Goal: Check status: Check status

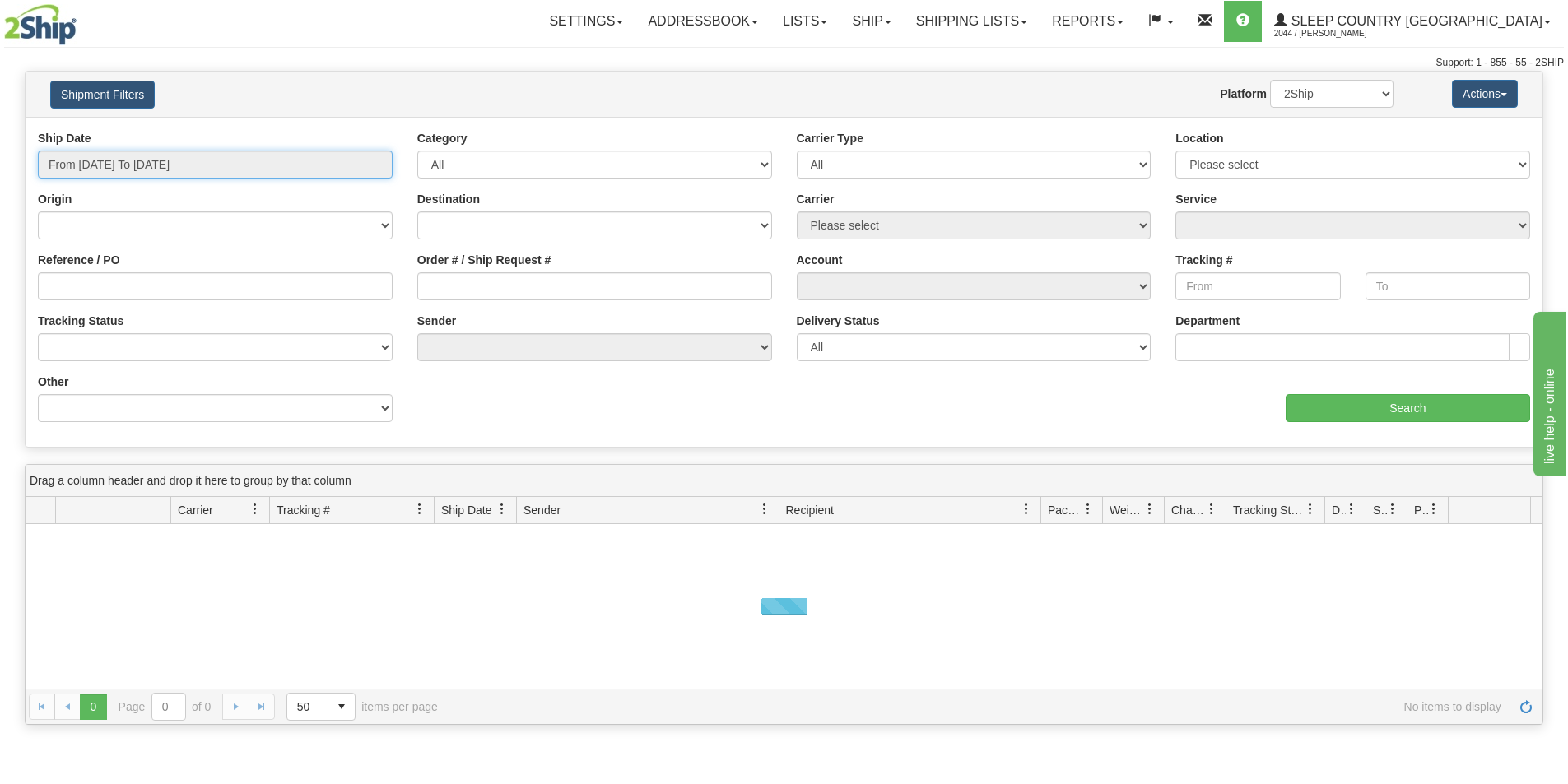
click at [353, 162] on input "From [DATE] To [DATE]" at bounding box center [215, 165] width 354 height 28
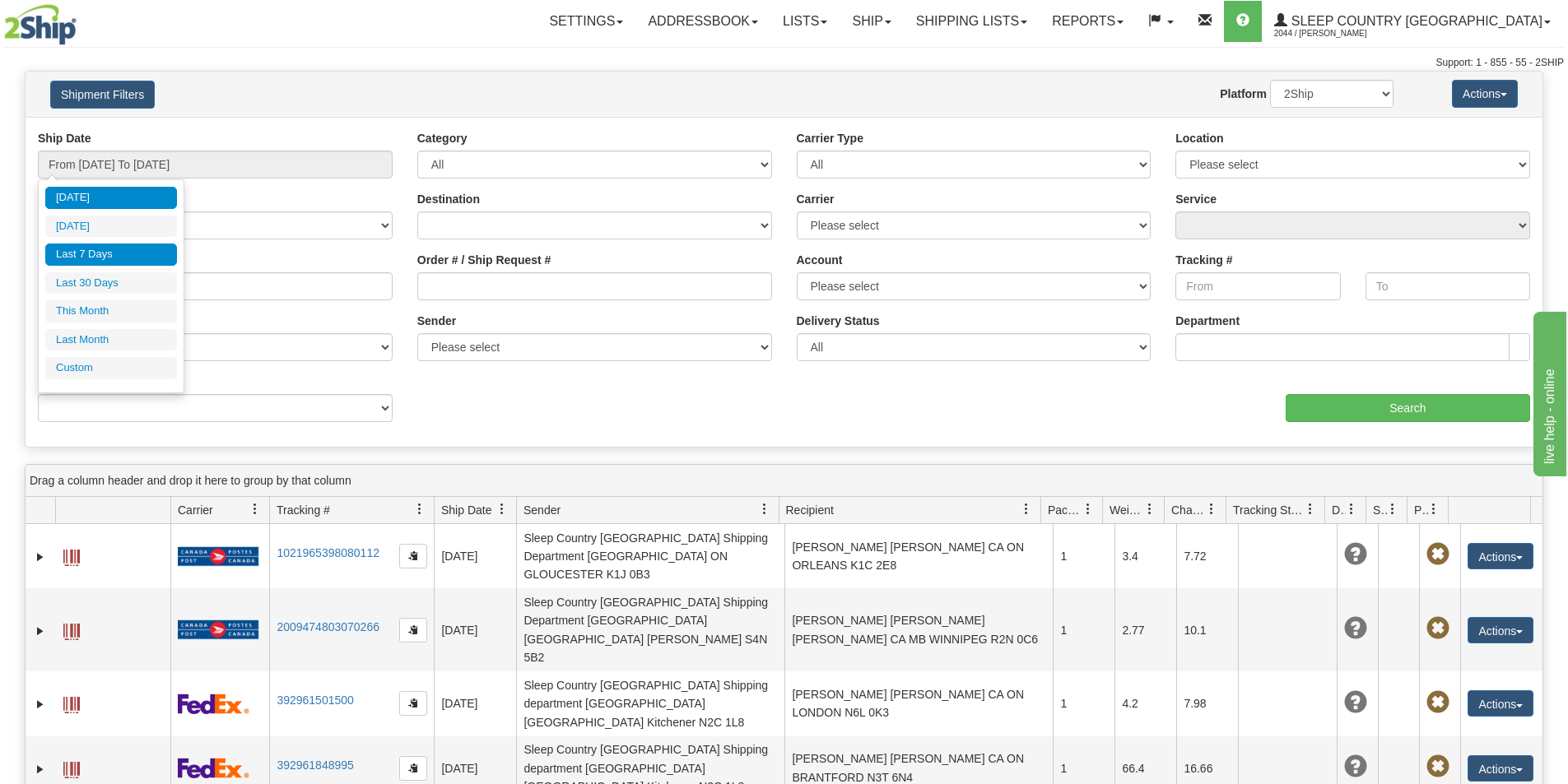
click at [121, 251] on li "Last 7 Days" at bounding box center [111, 254] width 132 height 22
type input "From [DATE] To [DATE]"
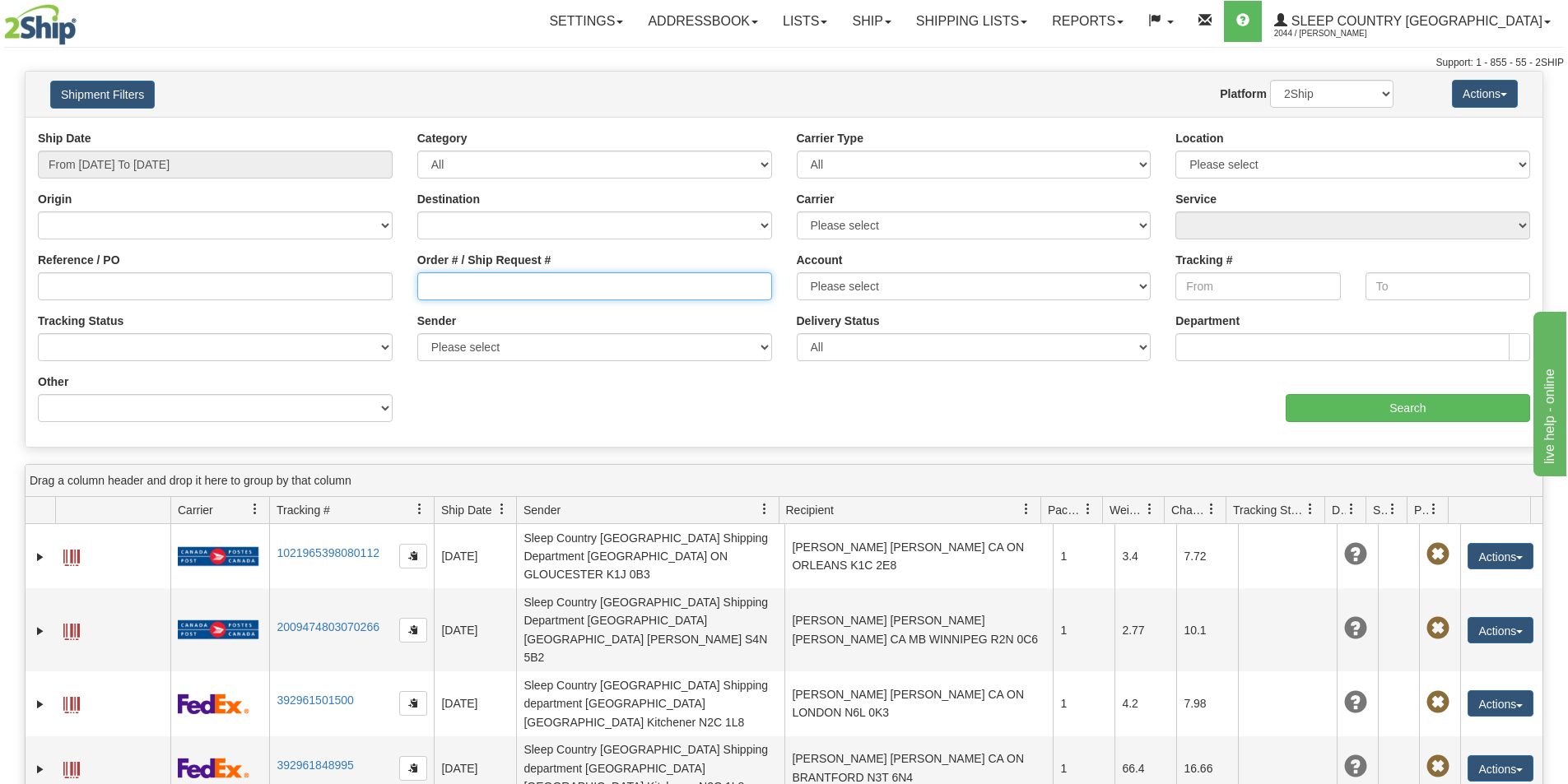
click at [437, 282] on input "Order # / Ship Request #" at bounding box center [594, 286] width 354 height 28
paste input "9002I067508"
type input "9002I067508"
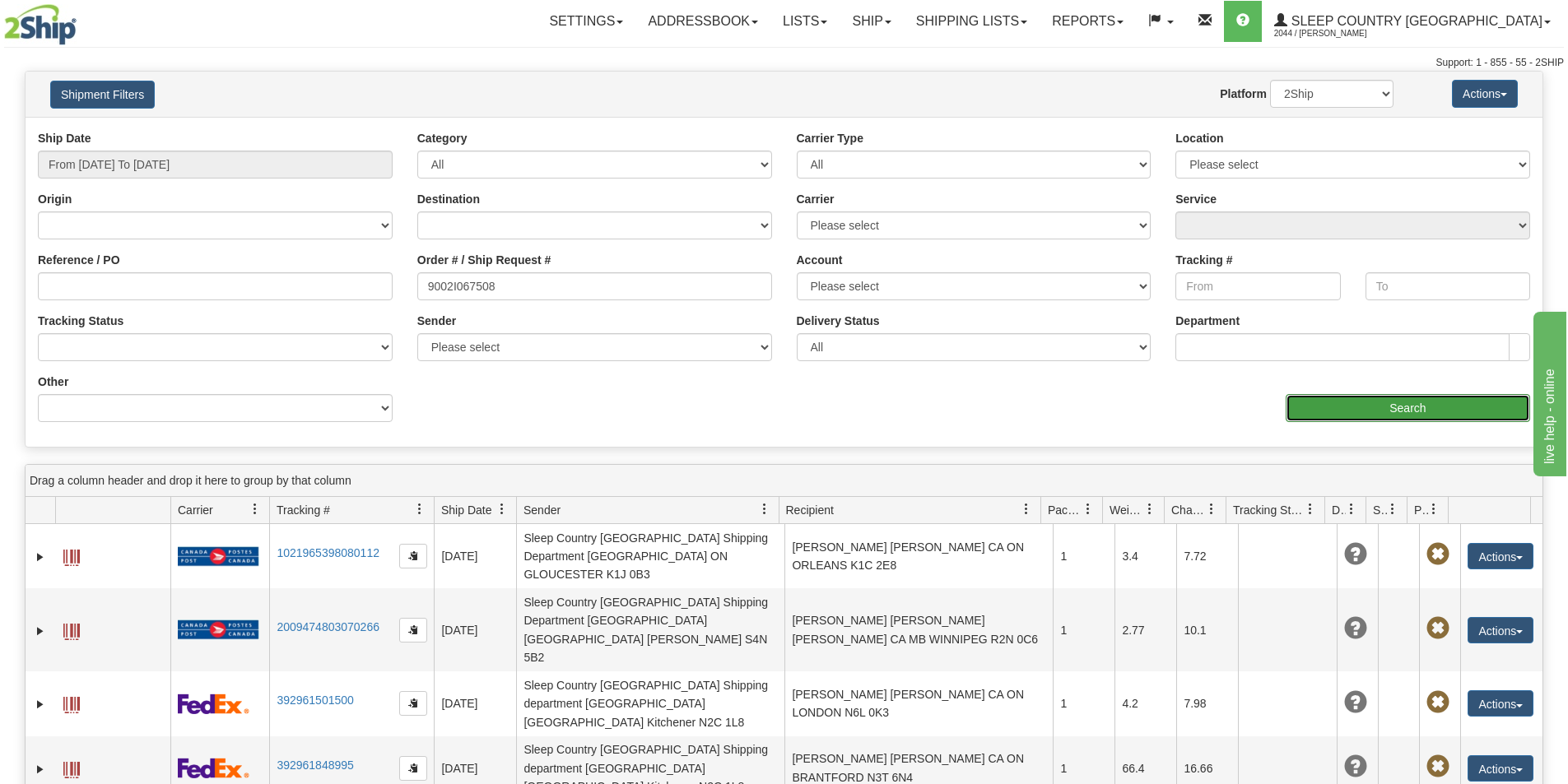
click at [1339, 400] on input "Search" at bounding box center [1407, 408] width 244 height 28
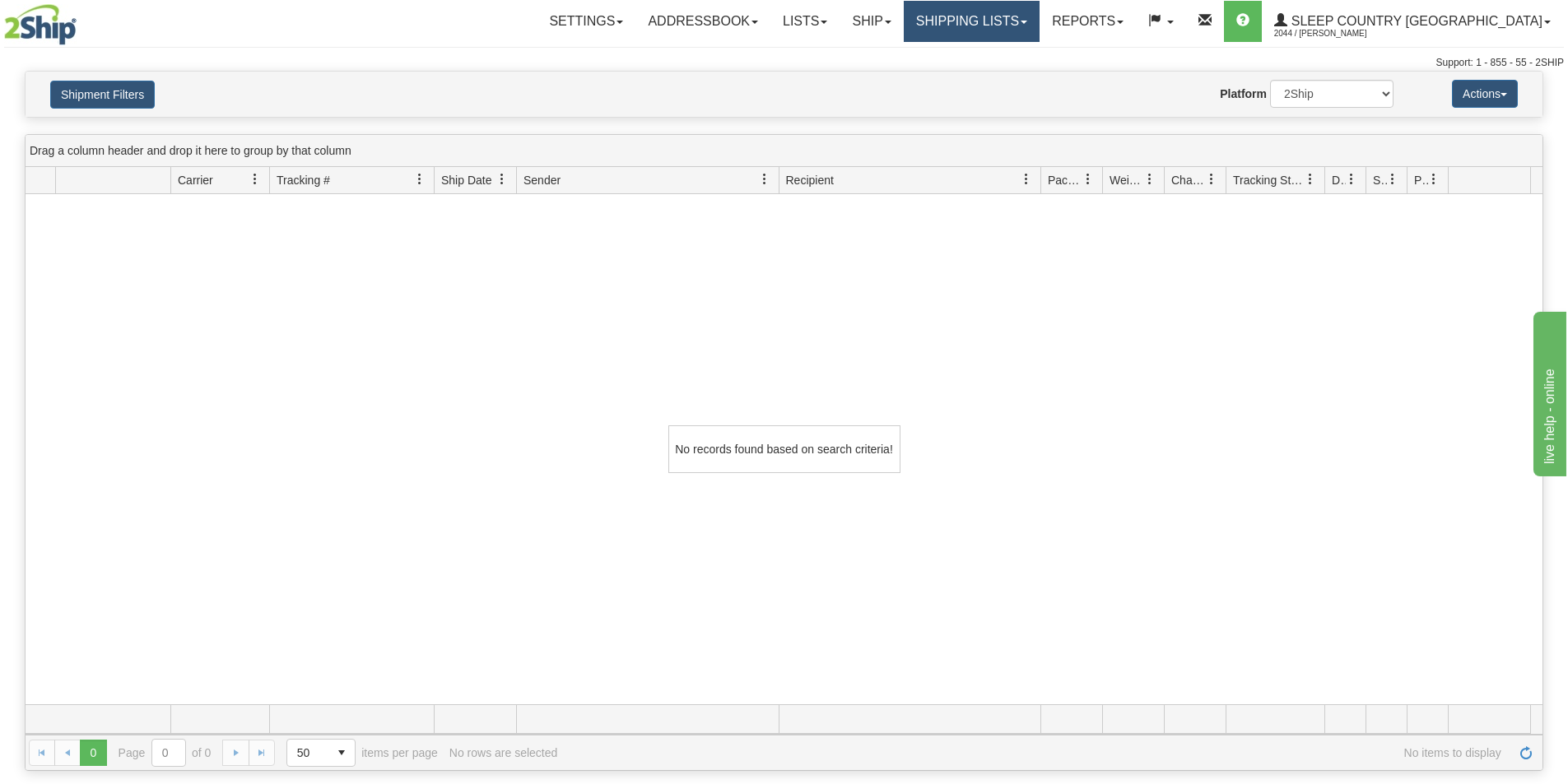
click at [1039, 17] on link "Shipping lists" at bounding box center [972, 21] width 136 height 41
click at [1039, 29] on link "Shipping lists" at bounding box center [972, 21] width 136 height 41
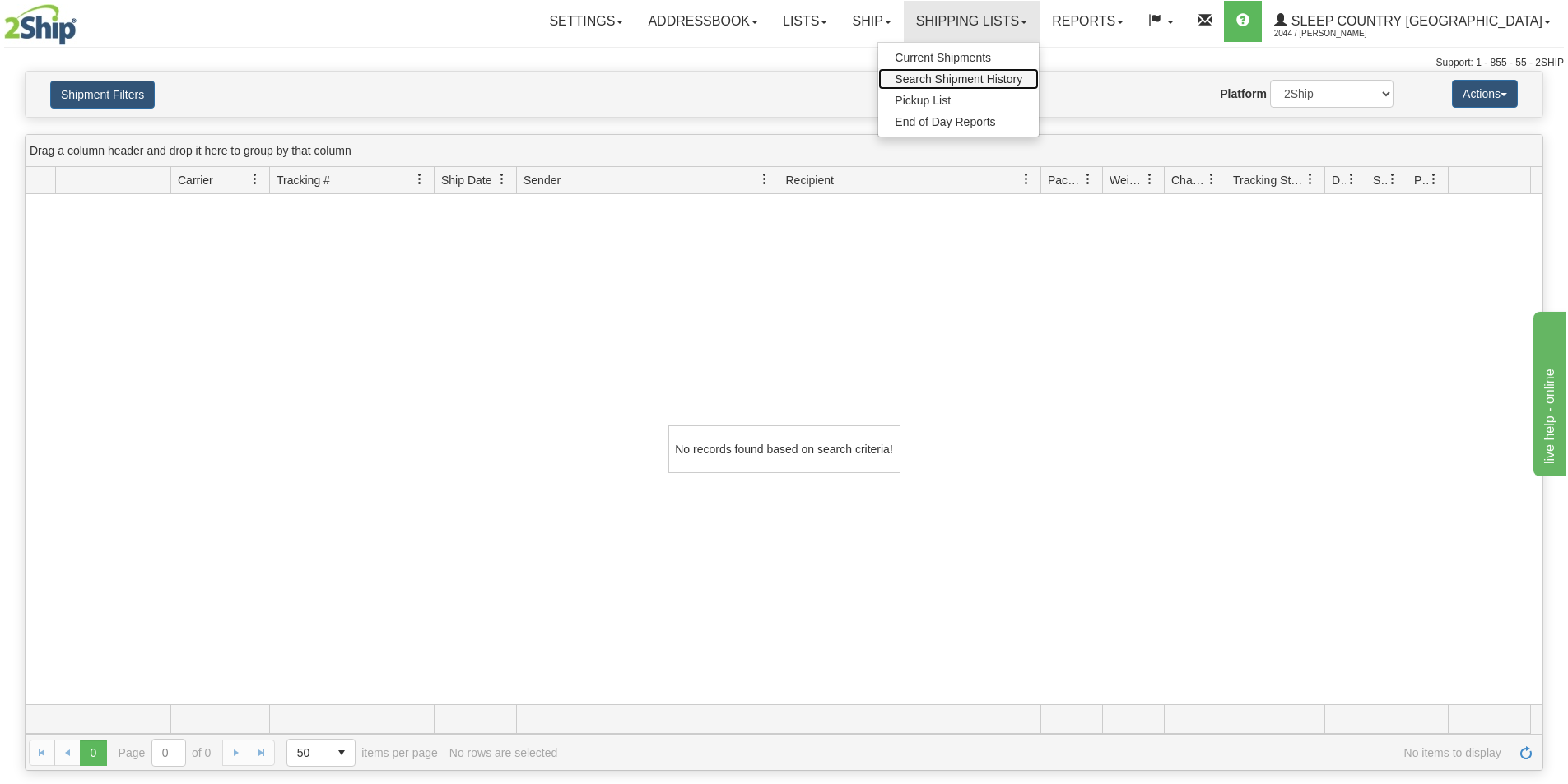
click at [1022, 77] on span "Search Shipment History" at bounding box center [958, 78] width 127 height 13
click at [1042, 77] on div "Shipment Filters Website Agent Nothing selected Client User Platform 2Ship Impo…" at bounding box center [784, 94] width 1517 height 45
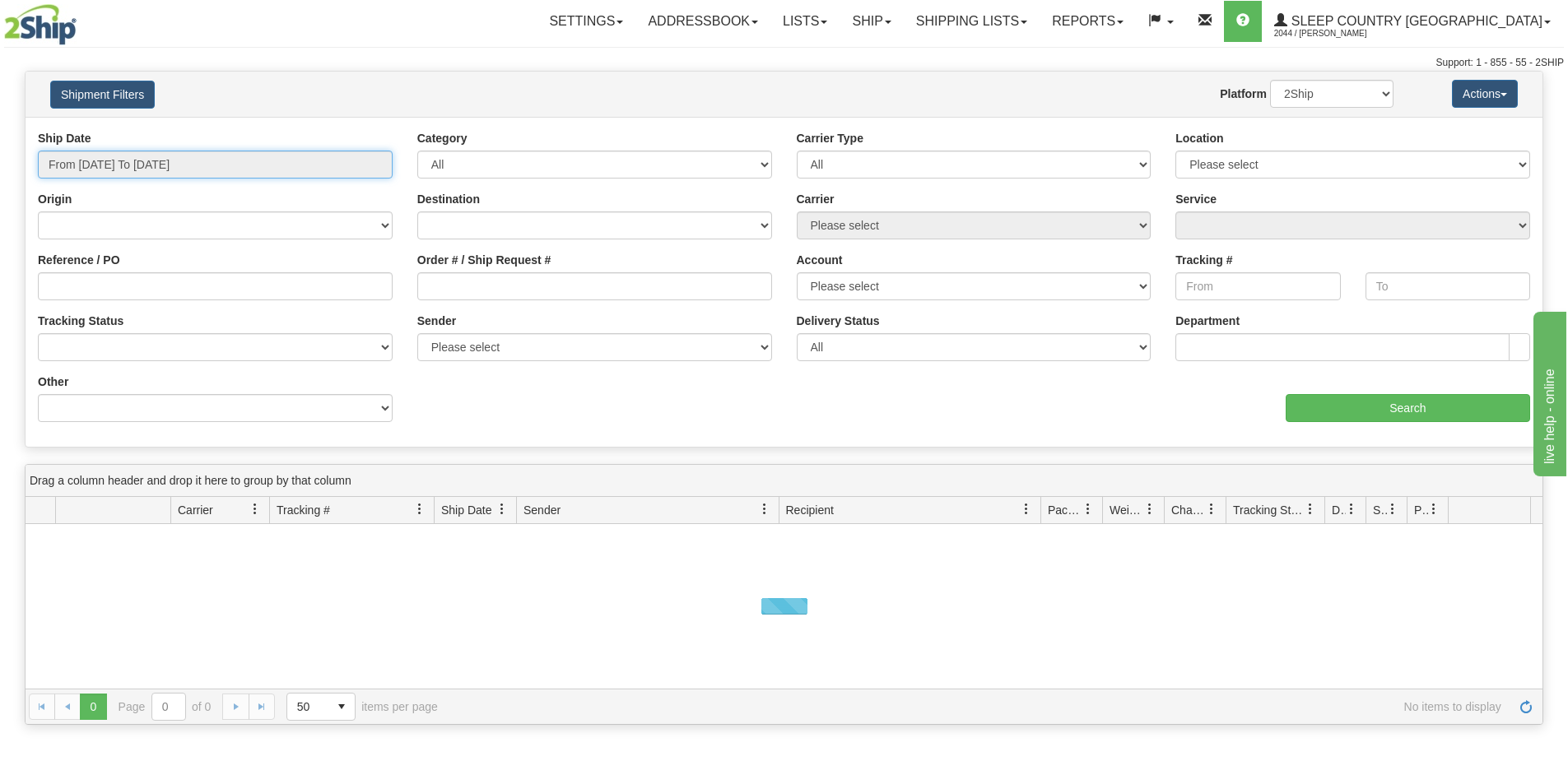
click at [275, 159] on input "From [DATE] To [DATE]" at bounding box center [215, 165] width 354 height 28
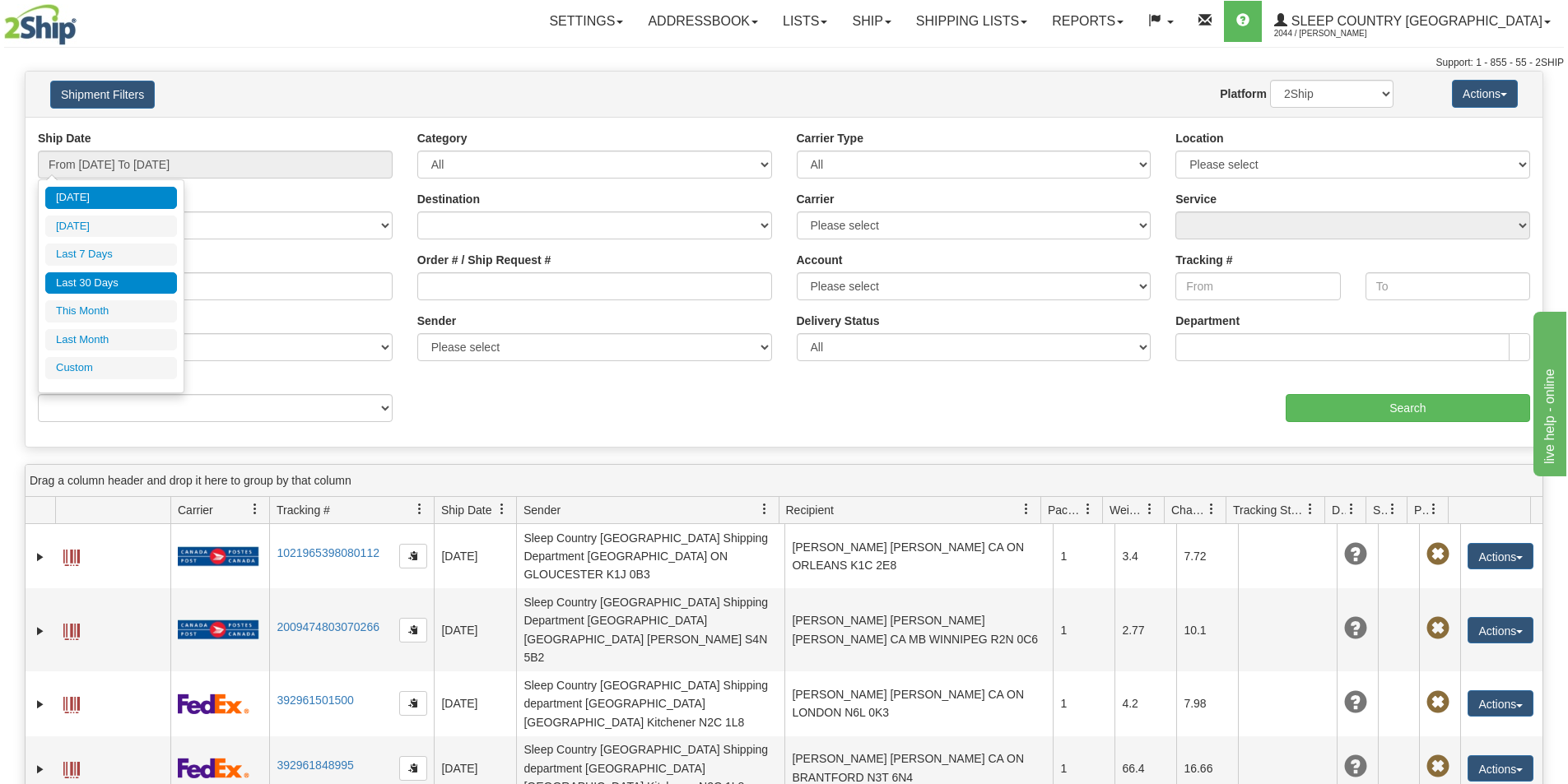
click at [122, 283] on li "Last 30 Days" at bounding box center [111, 283] width 132 height 22
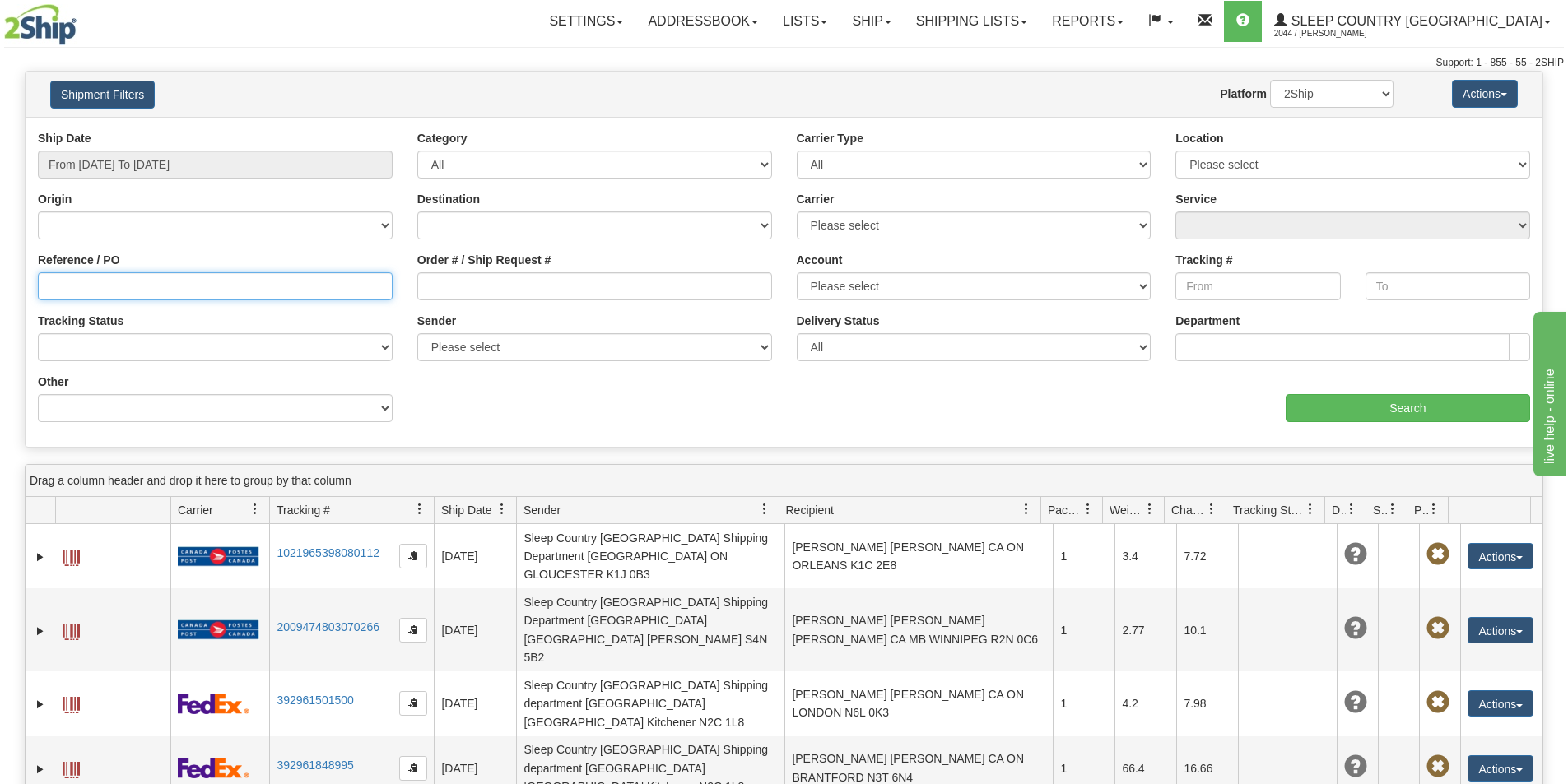
click at [122, 283] on input "Reference / PO" at bounding box center [215, 286] width 354 height 28
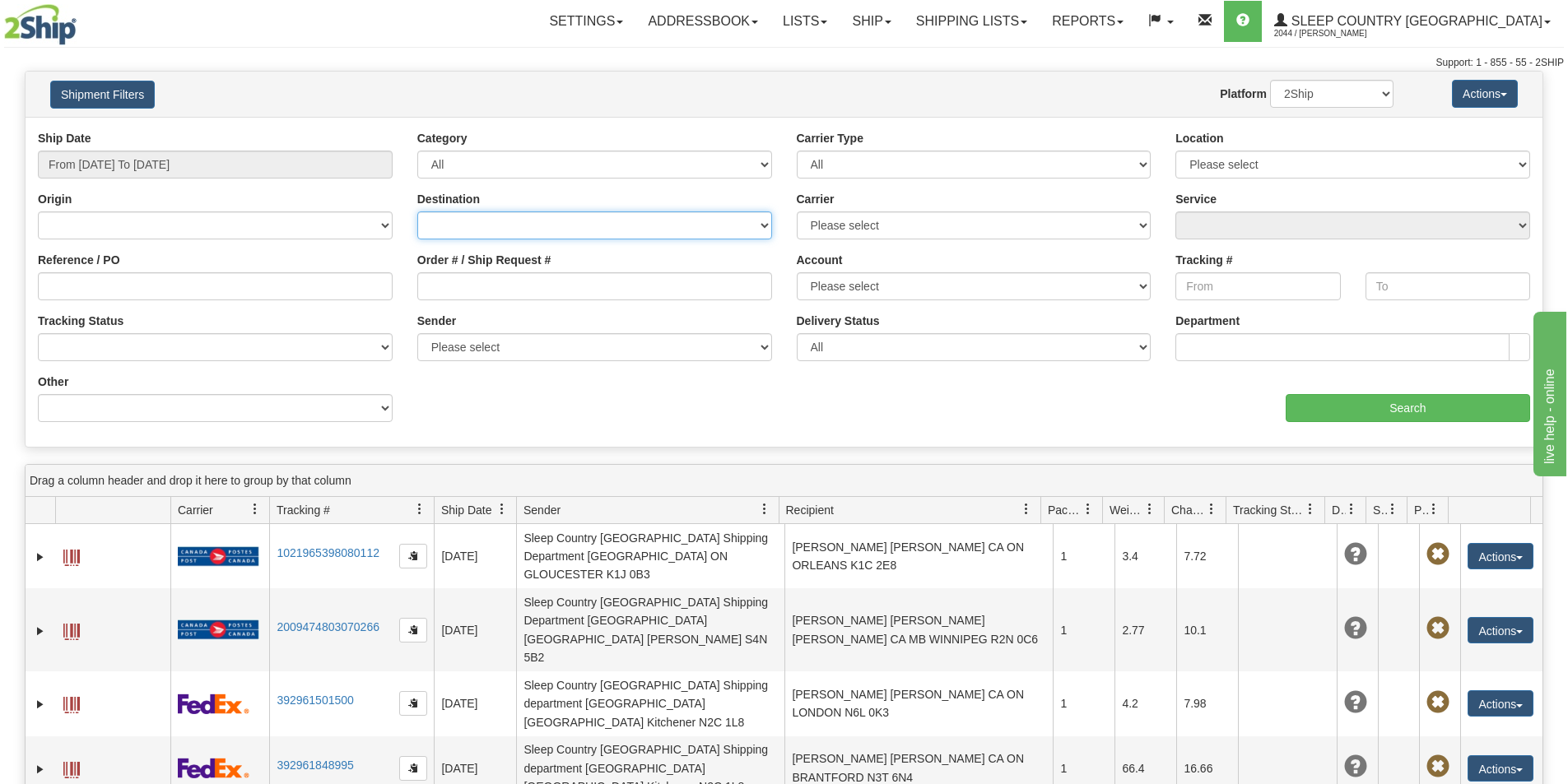
click at [423, 221] on select "Canada United States Mexico Puerto Rico Romania Australia New Zealand SouthAfri…" at bounding box center [594, 225] width 354 height 28
click at [365, 224] on select "Canada United States Mexico Puerto Rico Romania Australia New Zealand SouthAfri…" at bounding box center [215, 225] width 354 height 28
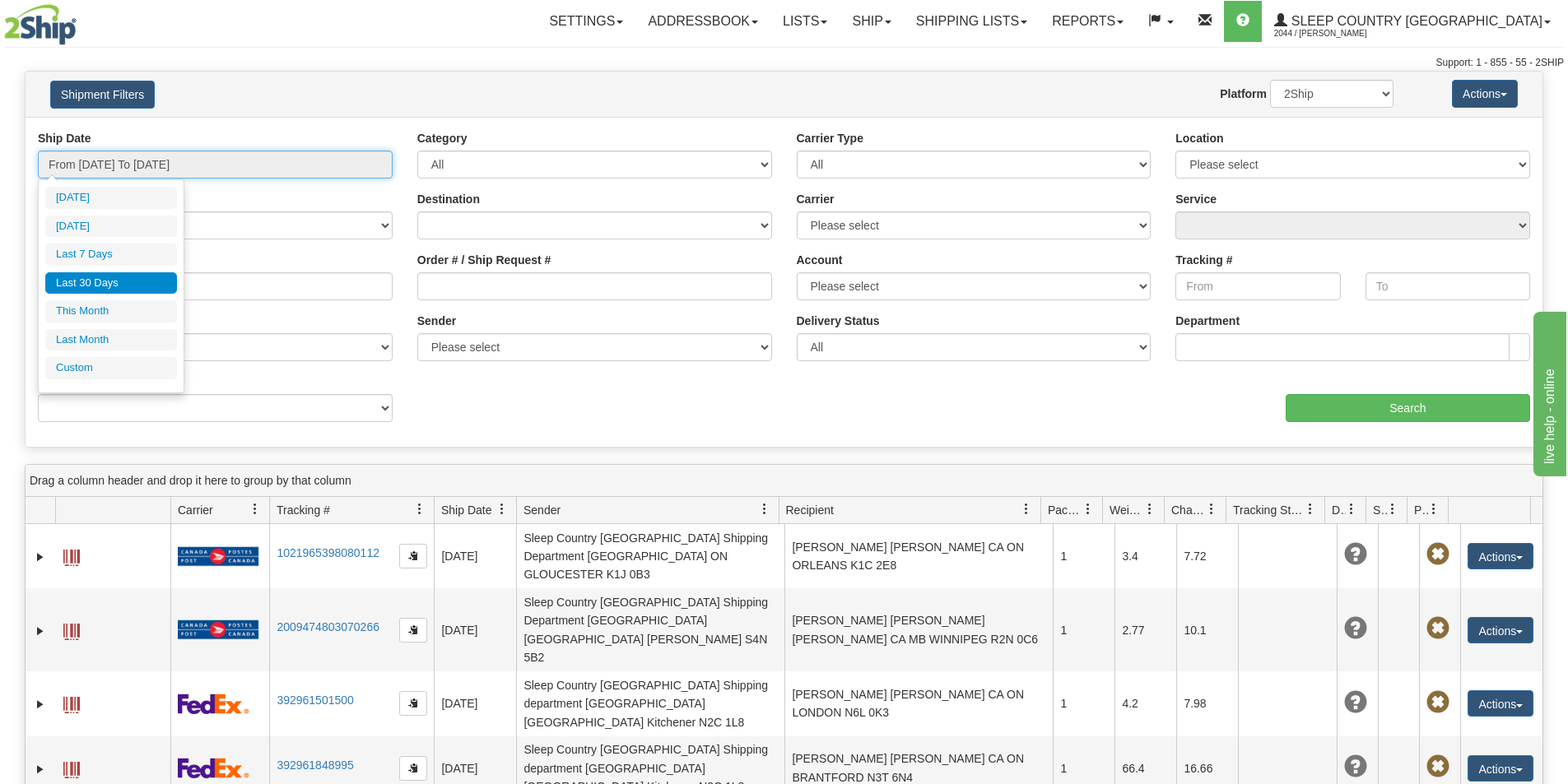
click at [373, 168] on input "From 08/10/2025 To 09/08/2025" at bounding box center [215, 165] width 354 height 28
click at [108, 338] on li "Last Month" at bounding box center [111, 339] width 132 height 22
type input "From 08/01/2025 To 08/31/2025"
click at [108, 338] on select "No Tracking Info Delivered In Transit Out For Delivery Exception Partial Delive…" at bounding box center [215, 347] width 354 height 28
click at [382, 158] on input "From 08/01/2025 To 08/31/2025" at bounding box center [215, 165] width 354 height 28
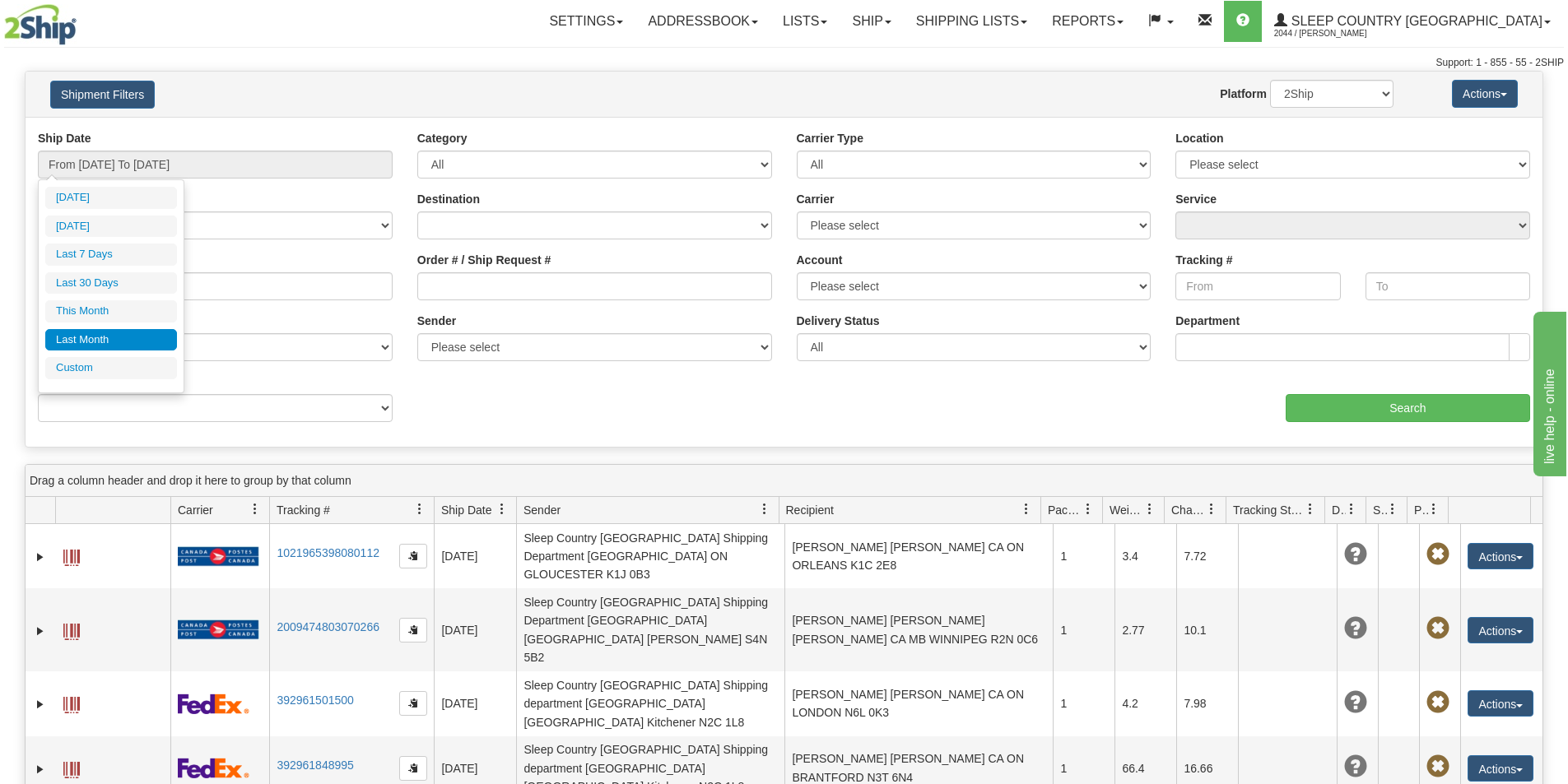
click at [153, 336] on li "Last Month" at bounding box center [111, 339] width 132 height 22
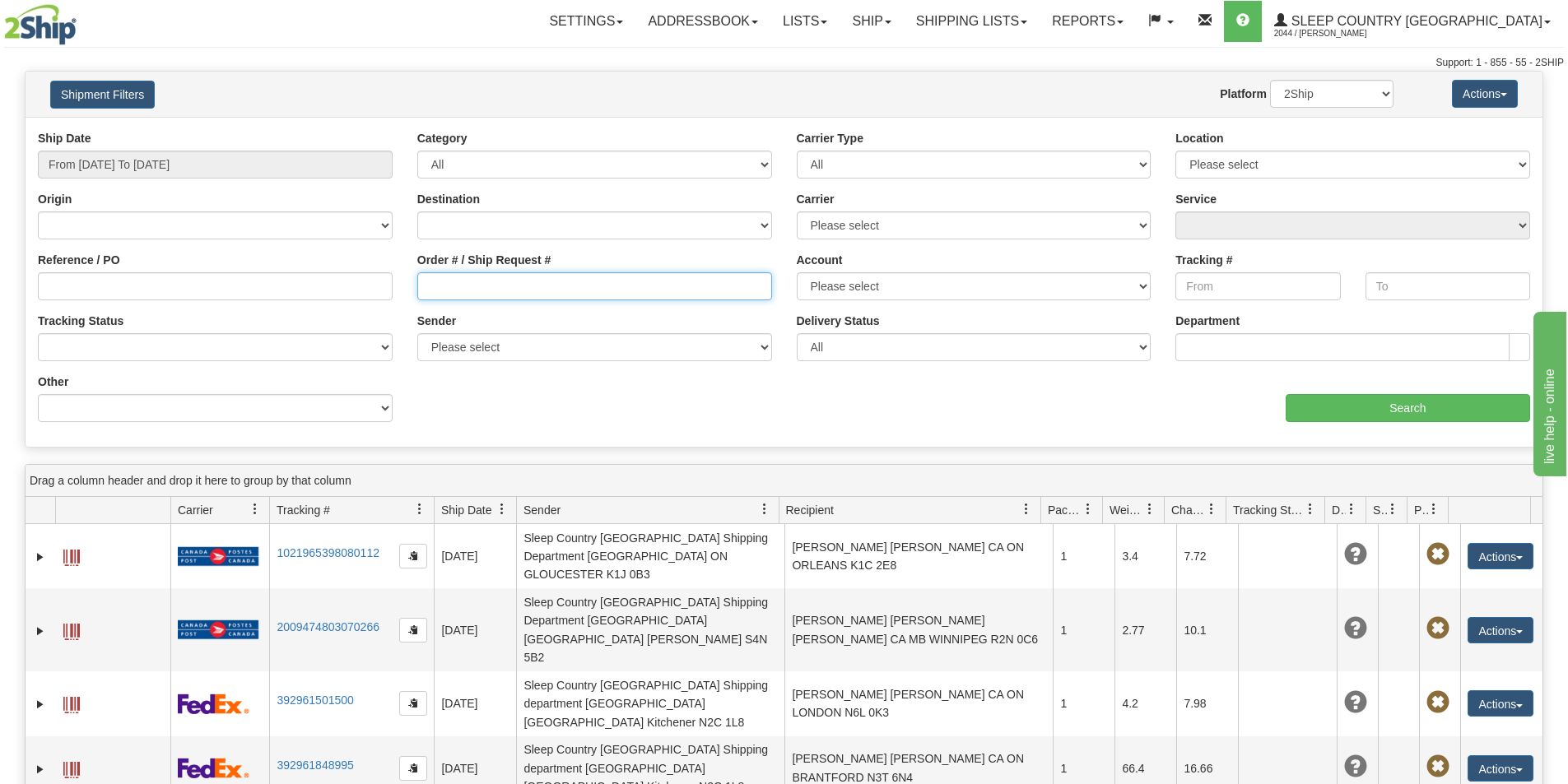
click at [427, 287] on input "Order # / Ship Request #" at bounding box center [594, 286] width 354 height 28
paste input "9002I067508"
type input "9002I067508"
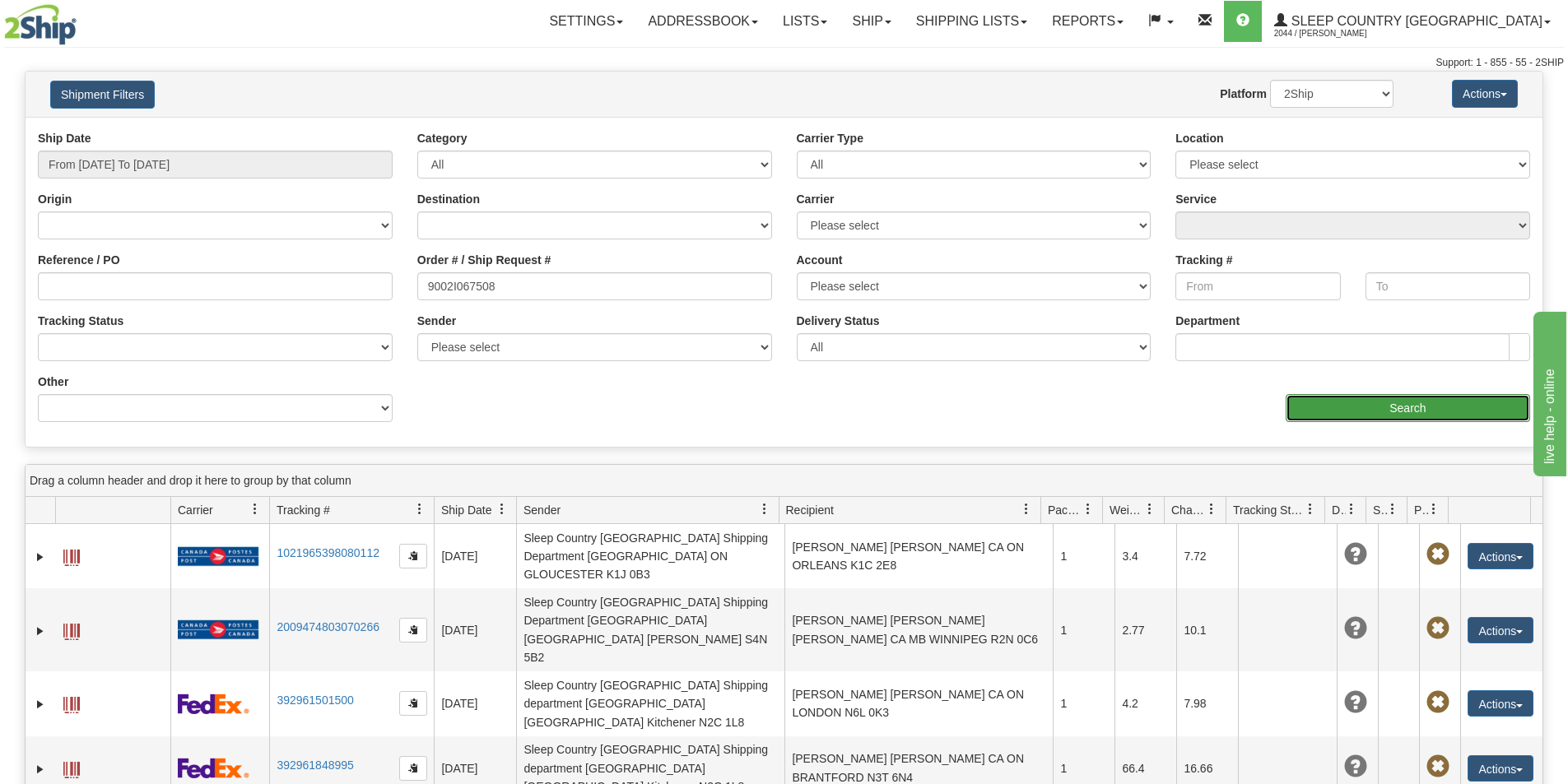
click at [1351, 412] on input "Search" at bounding box center [1407, 408] width 244 height 28
